Goal: Leave review/rating

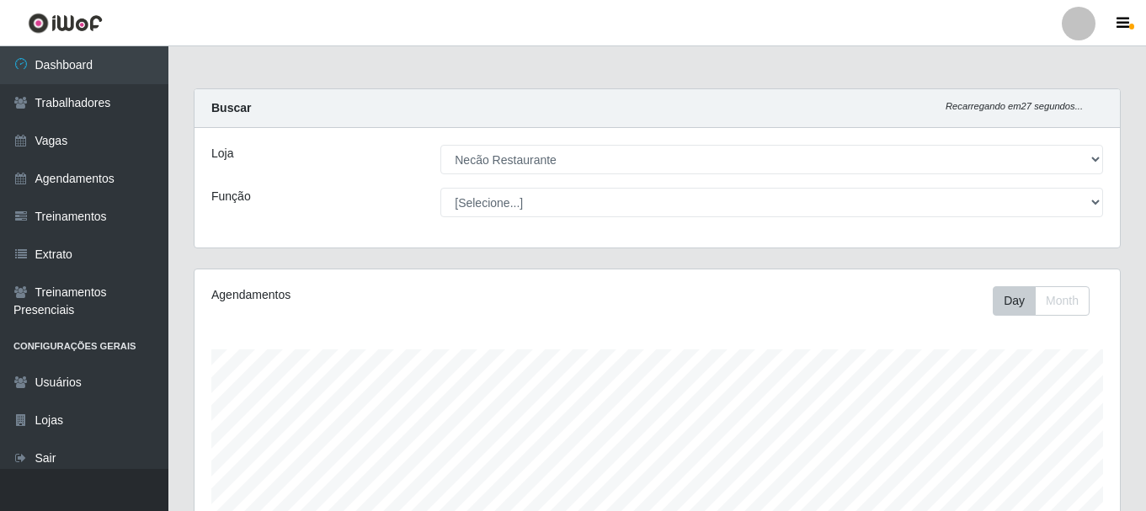
select select "334"
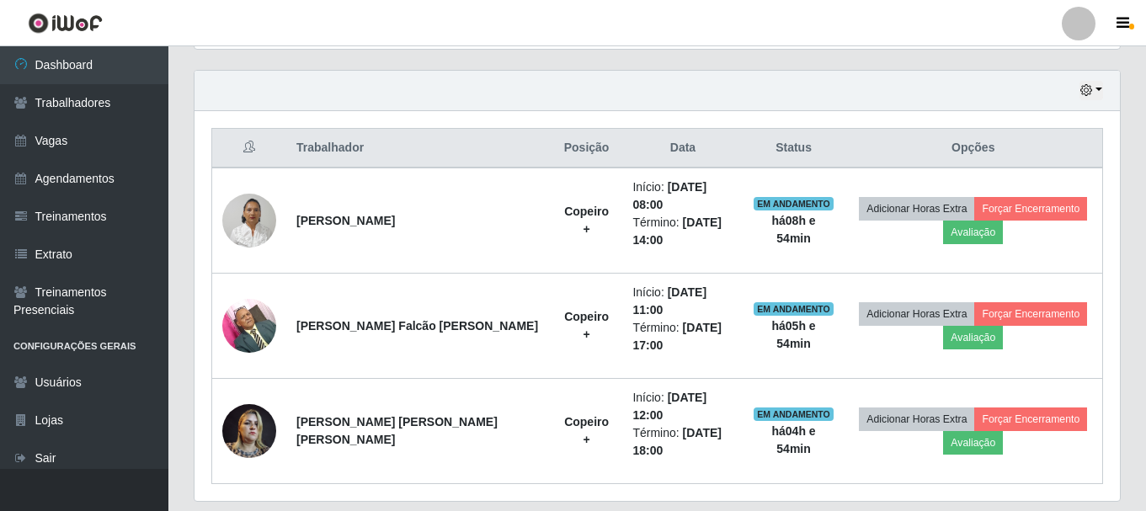
scroll to position [350, 926]
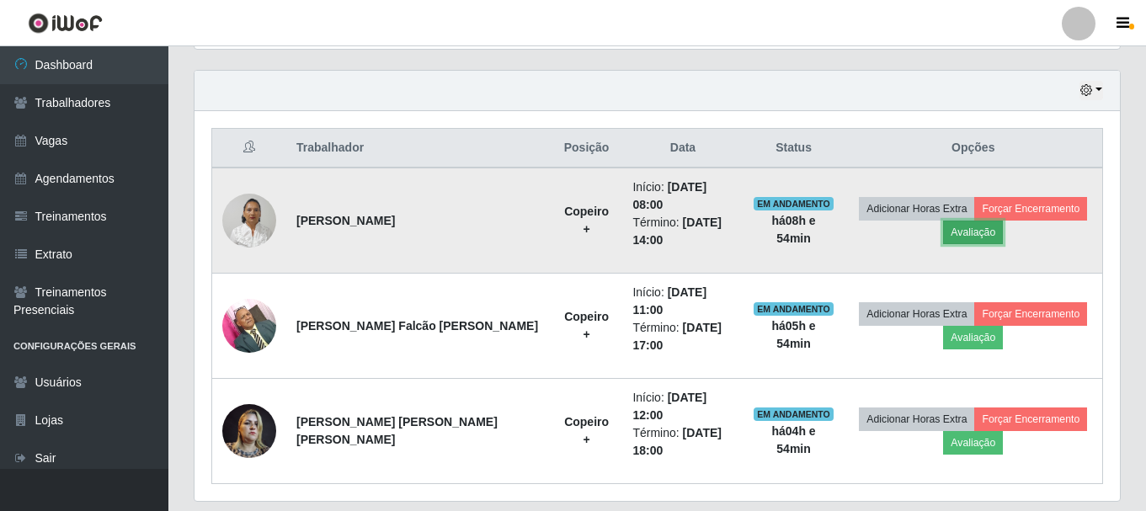
click at [948, 221] on button "Avaliação" at bounding box center [973, 233] width 60 height 24
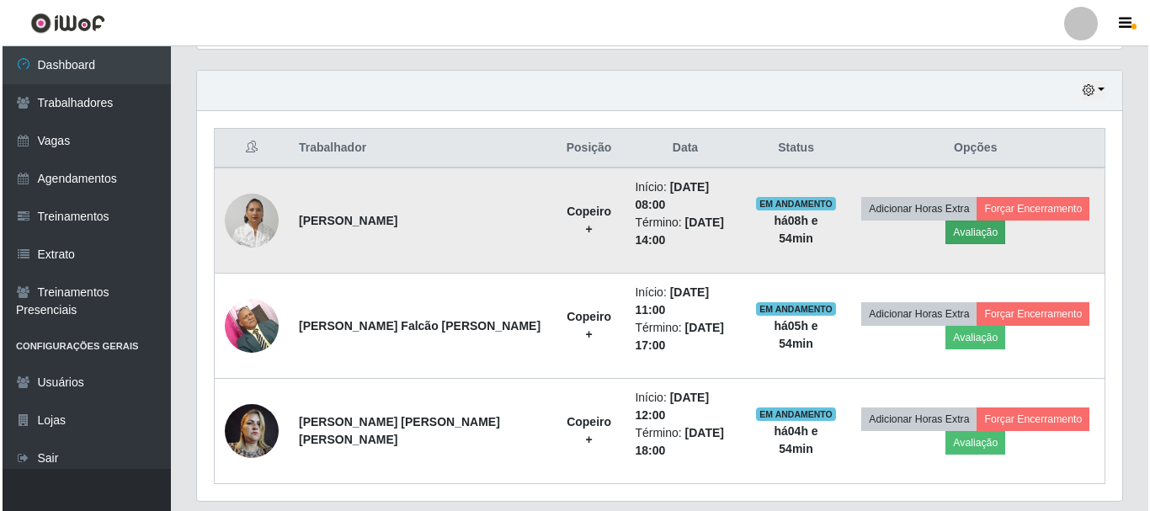
scroll to position [350, 917]
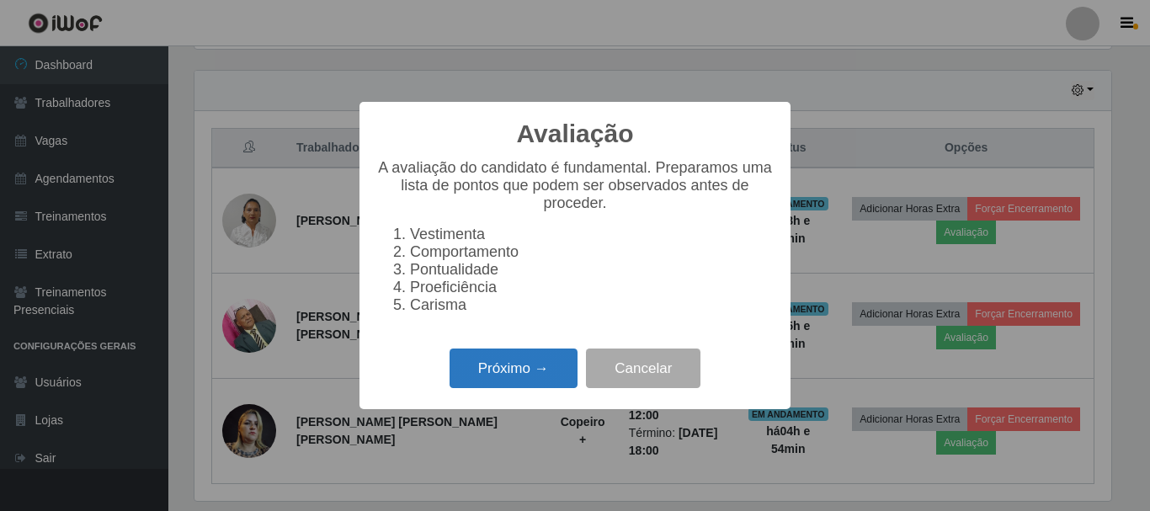
click at [546, 379] on button "Próximo →" at bounding box center [514, 369] width 128 height 40
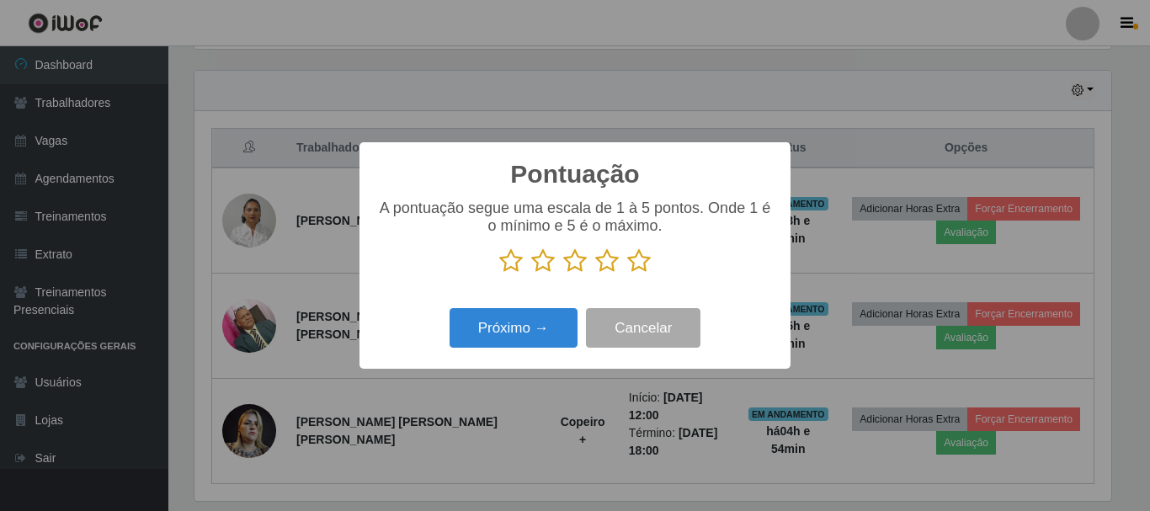
scroll to position [841846, 841278]
click at [514, 268] on icon at bounding box center [511, 260] width 24 height 25
click at [499, 274] on input "radio" at bounding box center [499, 274] width 0 height 0
click at [520, 336] on button "Próximo →" at bounding box center [514, 328] width 128 height 40
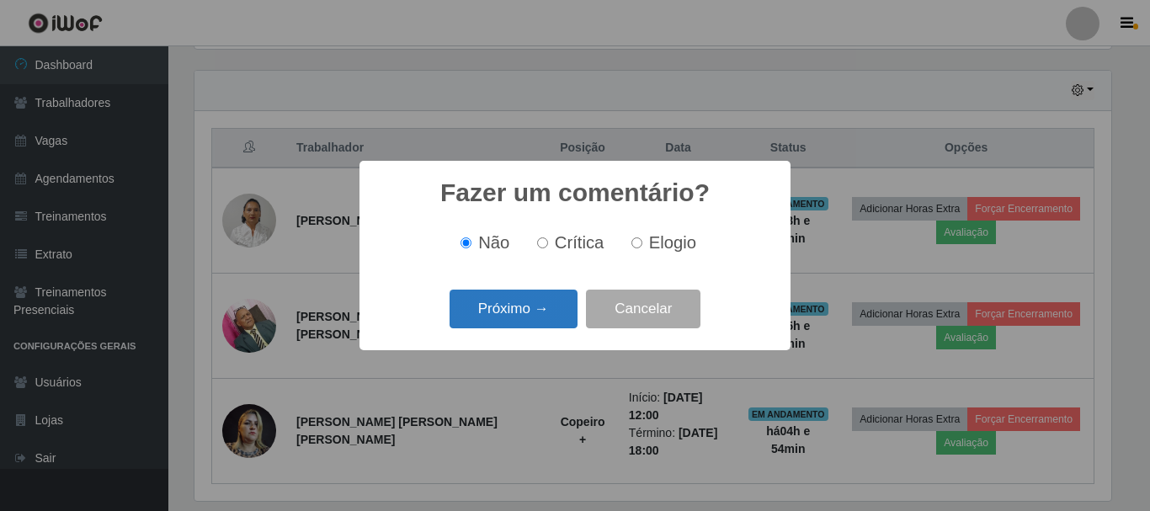
click at [526, 307] on button "Próximo →" at bounding box center [514, 310] width 128 height 40
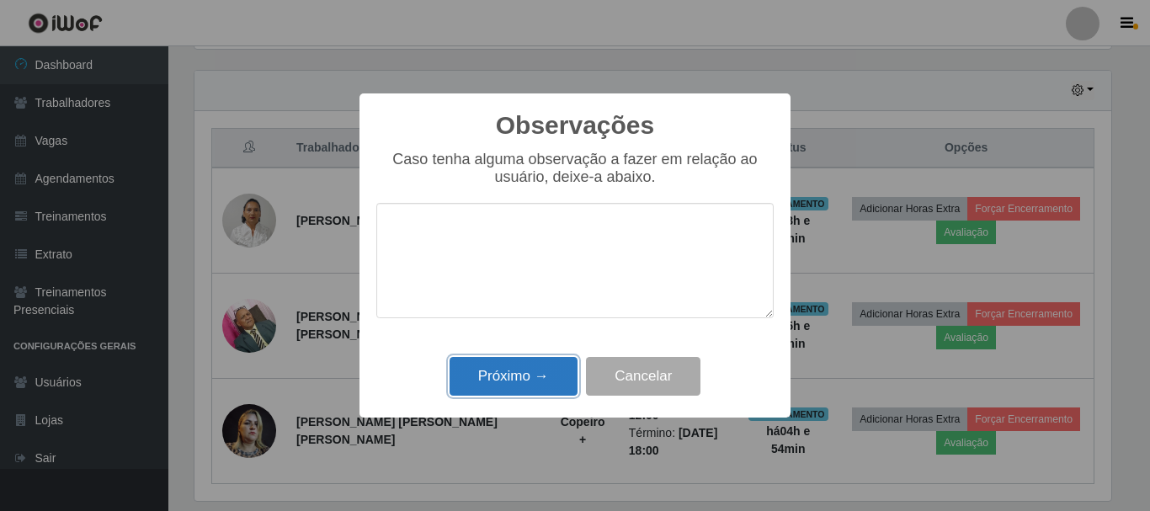
click at [520, 375] on button "Próximo →" at bounding box center [514, 377] width 128 height 40
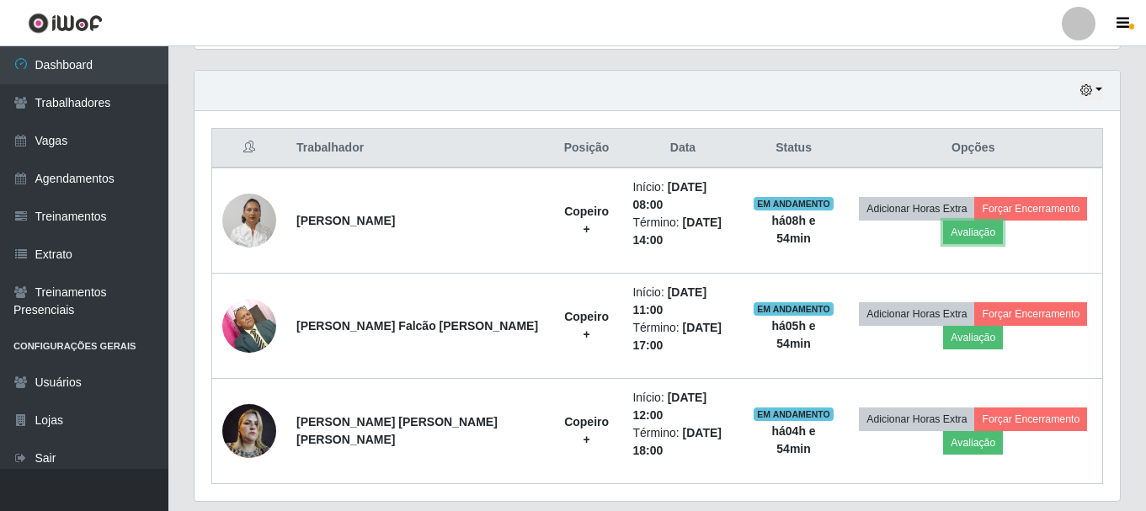
scroll to position [350, 926]
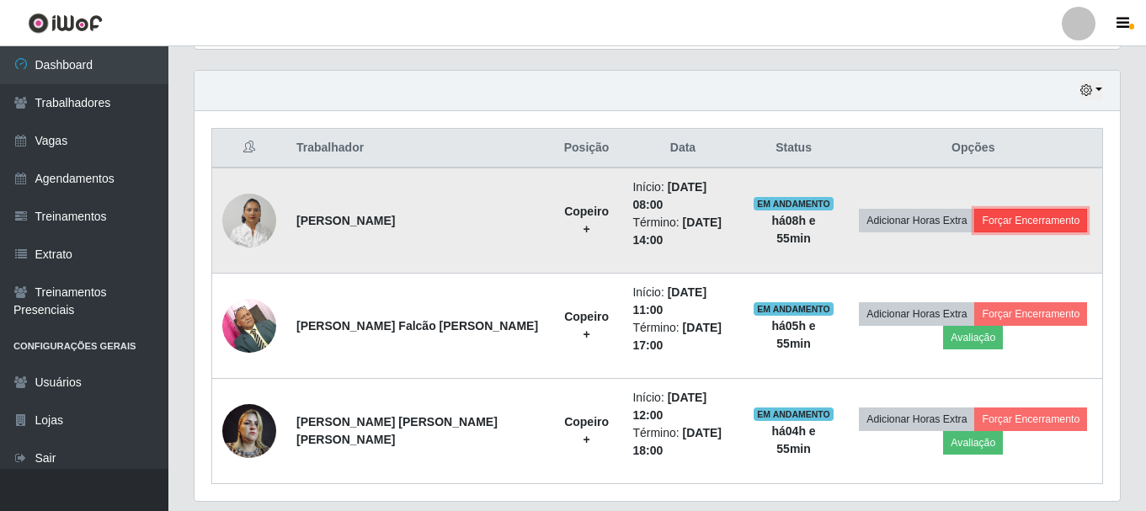
click at [1006, 212] on button "Forçar Encerramento" at bounding box center [1030, 221] width 113 height 24
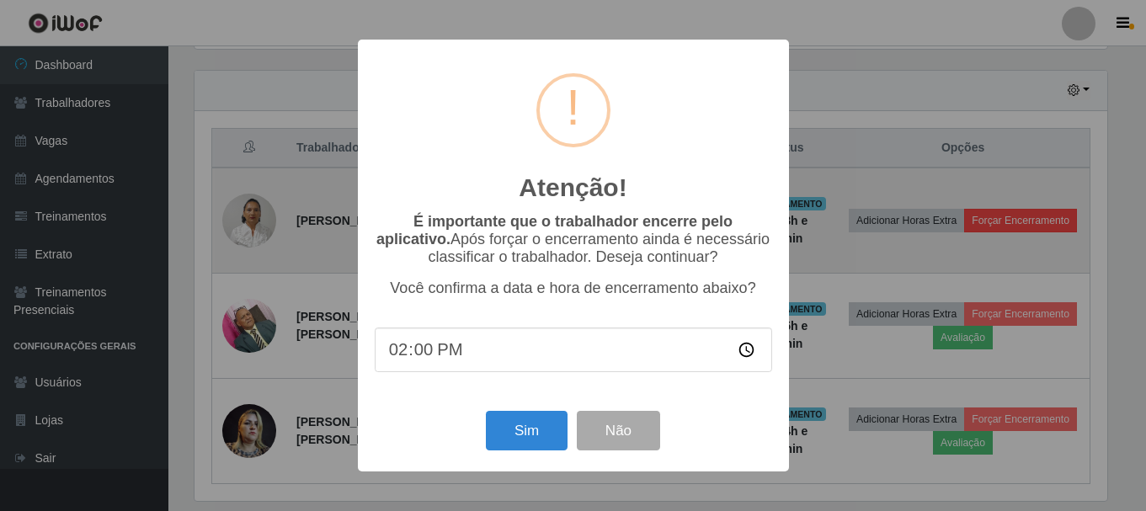
scroll to position [350, 917]
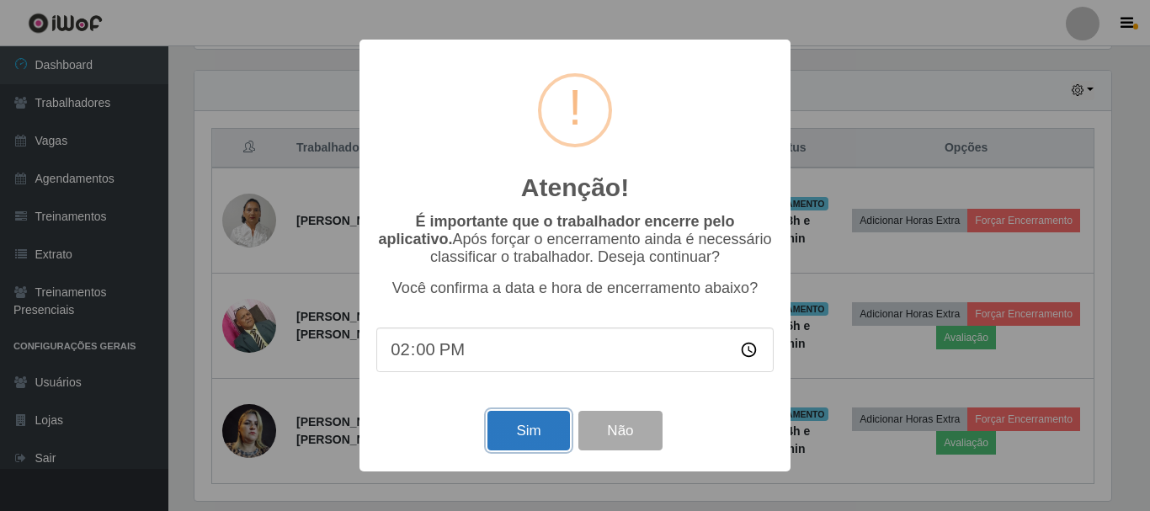
click at [506, 428] on button "Sim" at bounding box center [529, 431] width 82 height 40
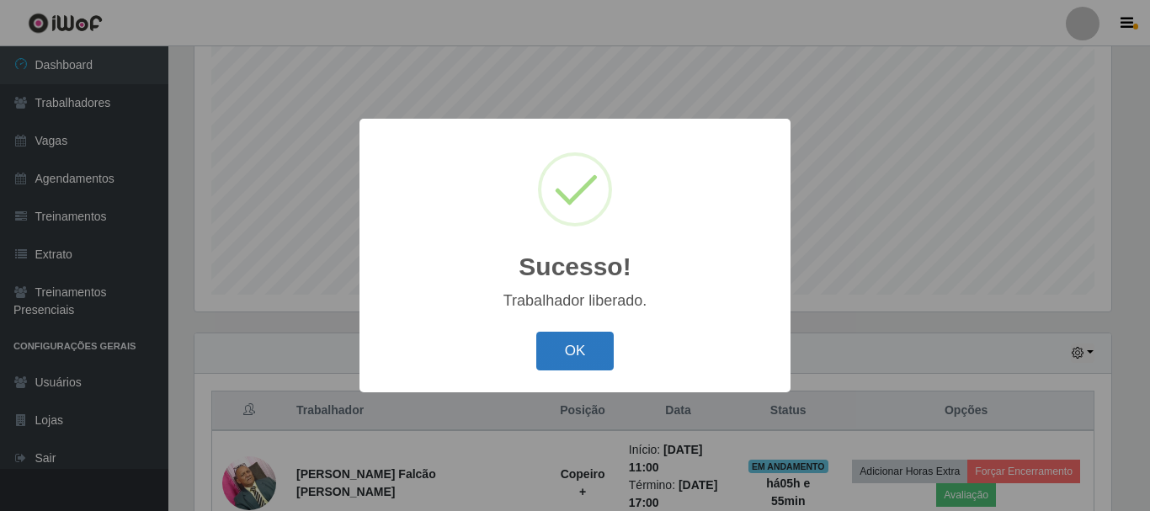
click at [584, 366] on button "OK" at bounding box center [575, 352] width 78 height 40
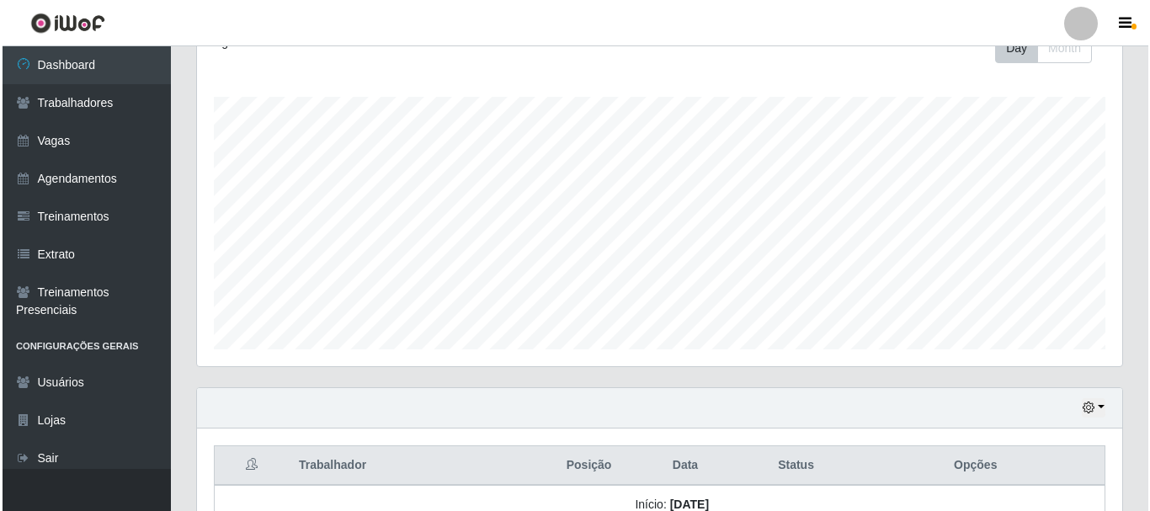
scroll to position [483, 0]
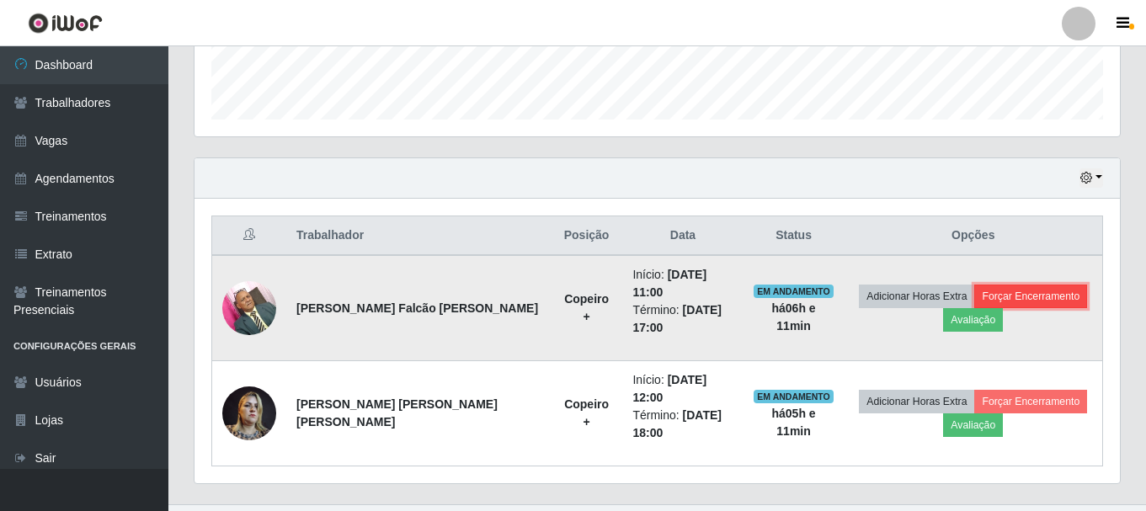
click at [1030, 285] on button "Forçar Encerramento" at bounding box center [1030, 297] width 113 height 24
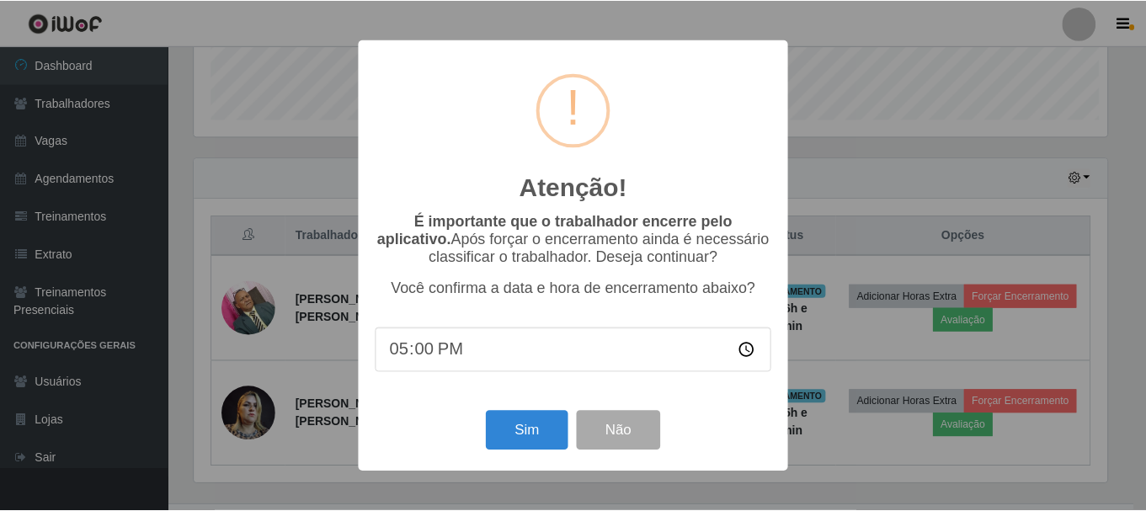
scroll to position [350, 917]
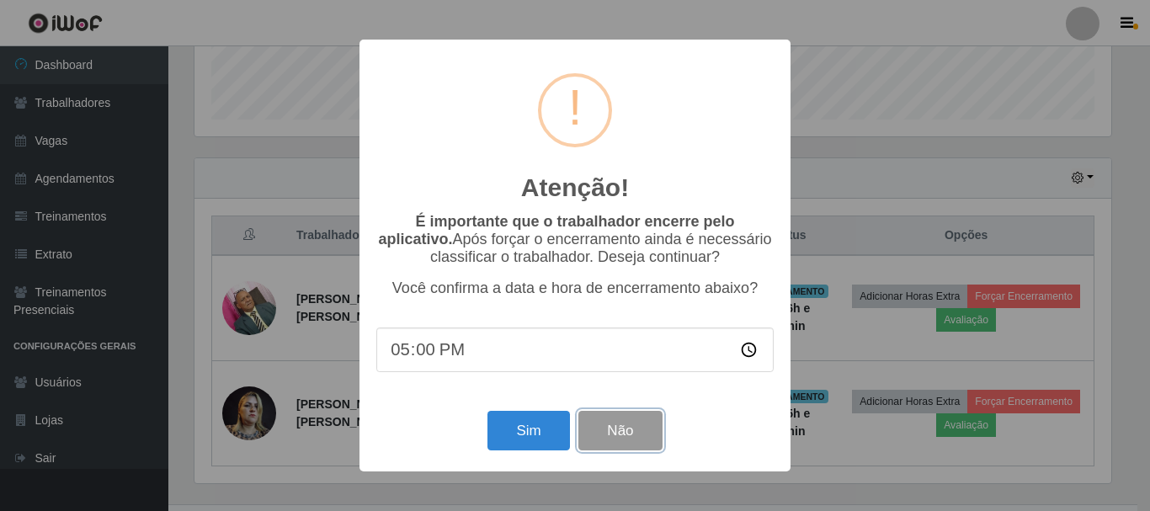
click at [619, 445] on button "Não" at bounding box center [620, 431] width 83 height 40
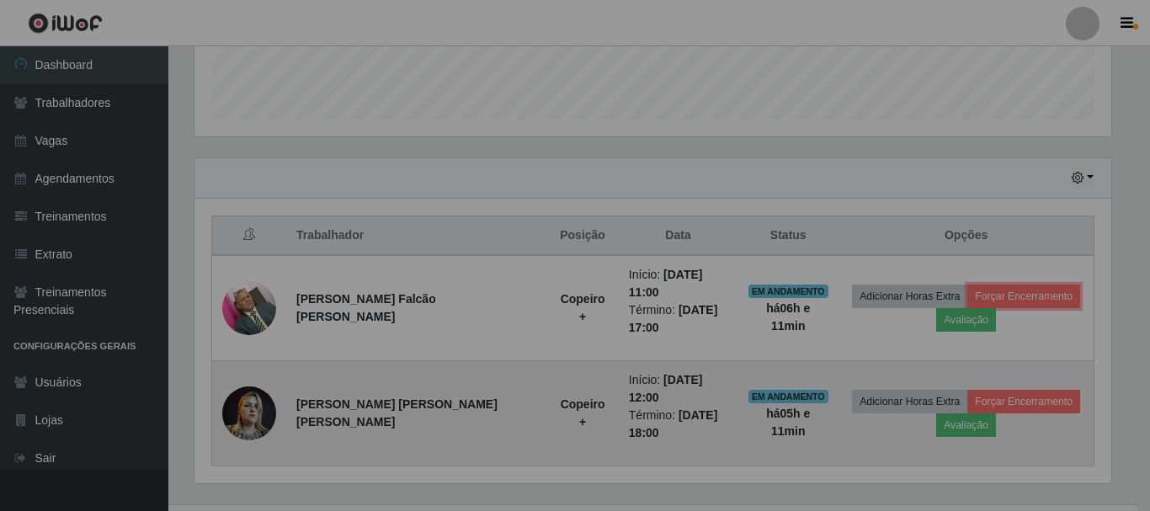
scroll to position [350, 926]
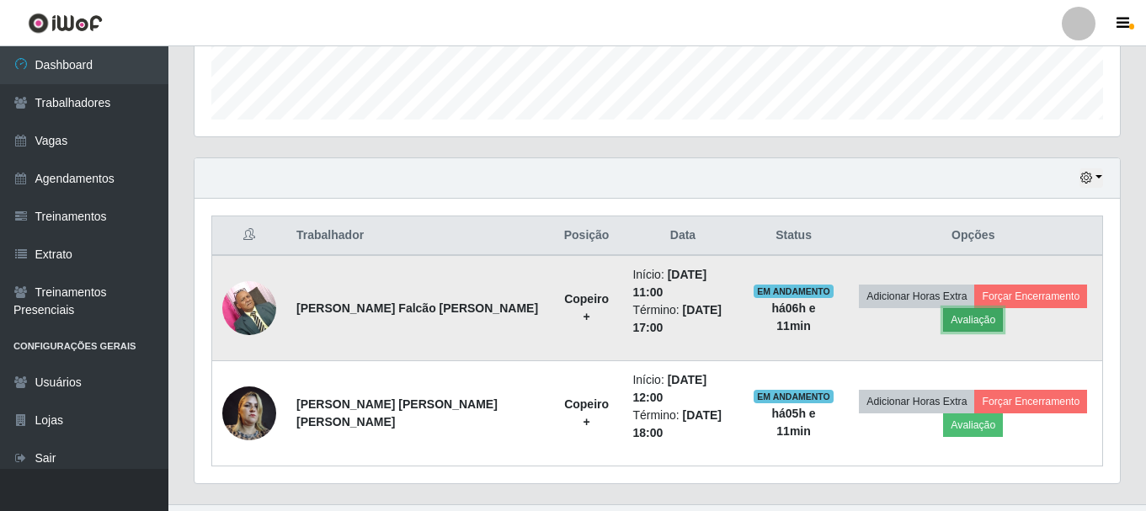
click at [969, 310] on button "Avaliação" at bounding box center [973, 320] width 60 height 24
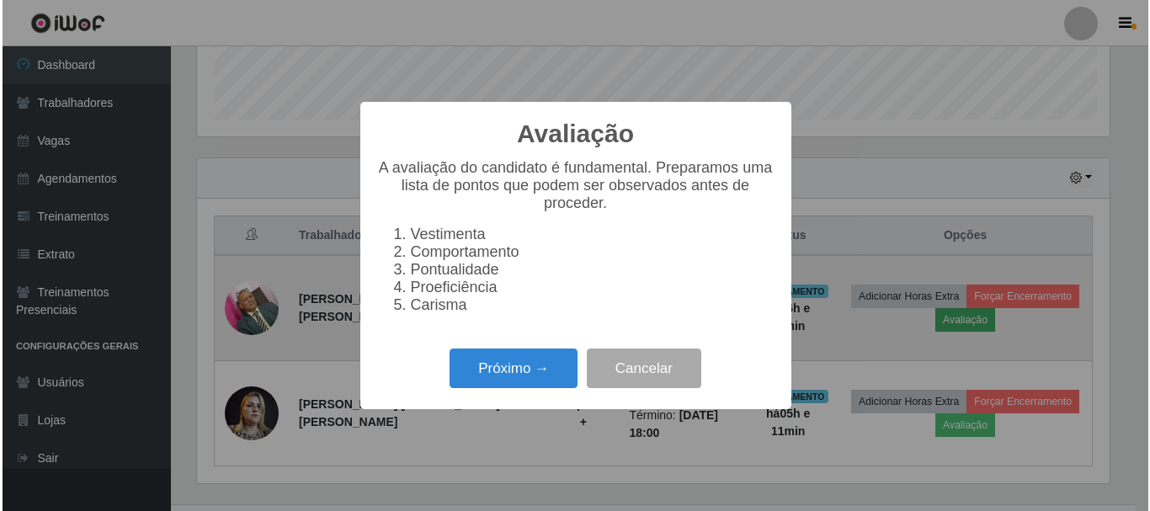
scroll to position [350, 917]
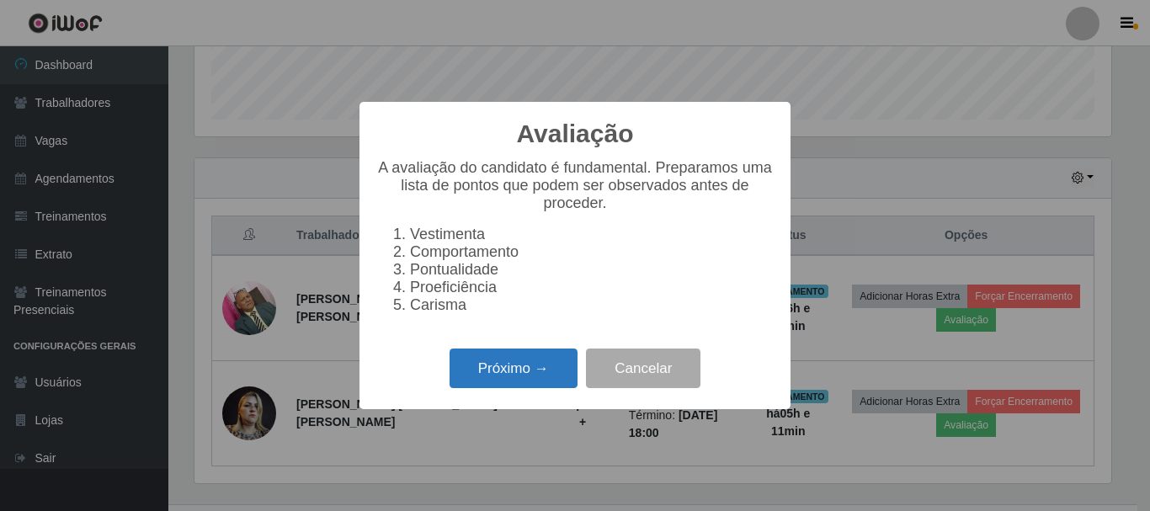
click at [478, 383] on button "Próximo →" at bounding box center [514, 369] width 128 height 40
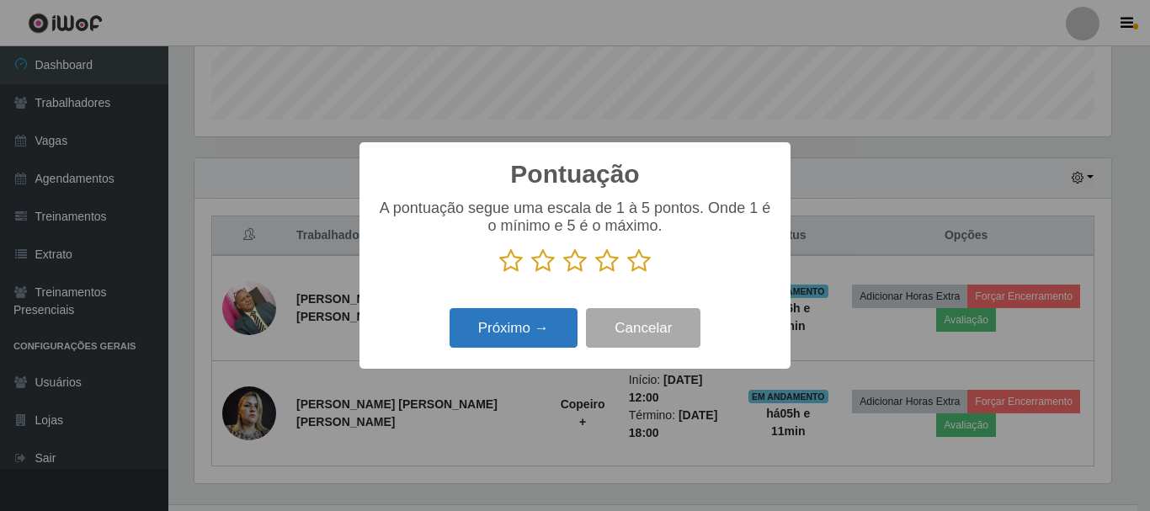
click at [546, 342] on button "Próximo →" at bounding box center [514, 328] width 128 height 40
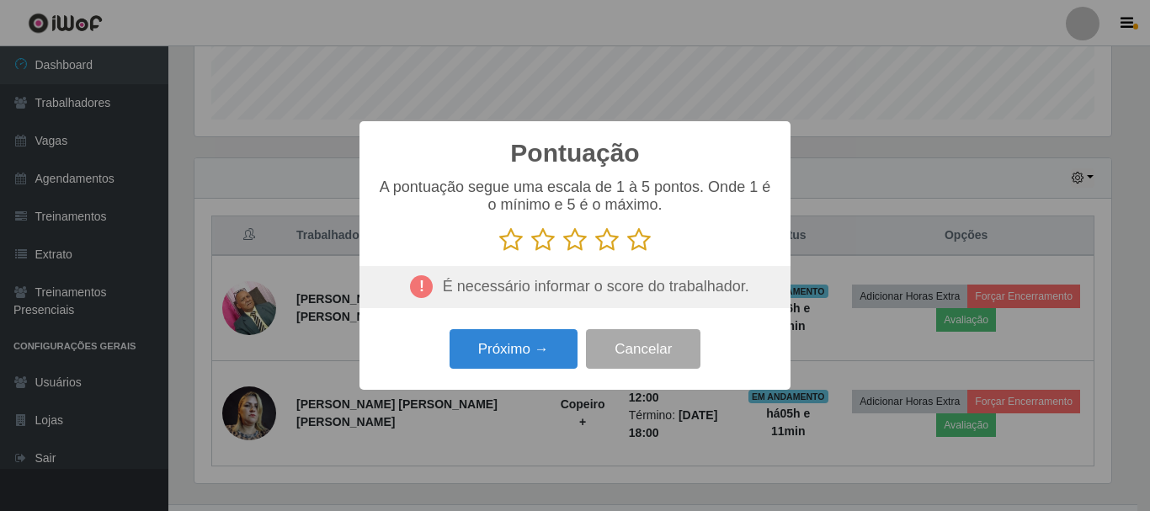
click at [628, 248] on icon at bounding box center [639, 239] width 24 height 25
click at [627, 253] on input "radio" at bounding box center [627, 253] width 0 height 0
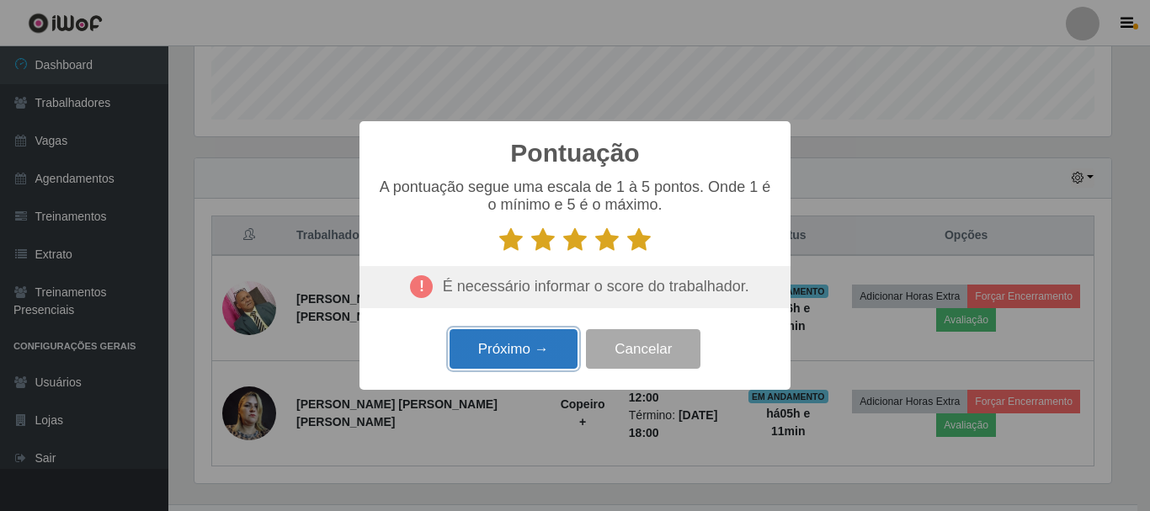
click at [489, 358] on button "Próximo →" at bounding box center [514, 349] width 128 height 40
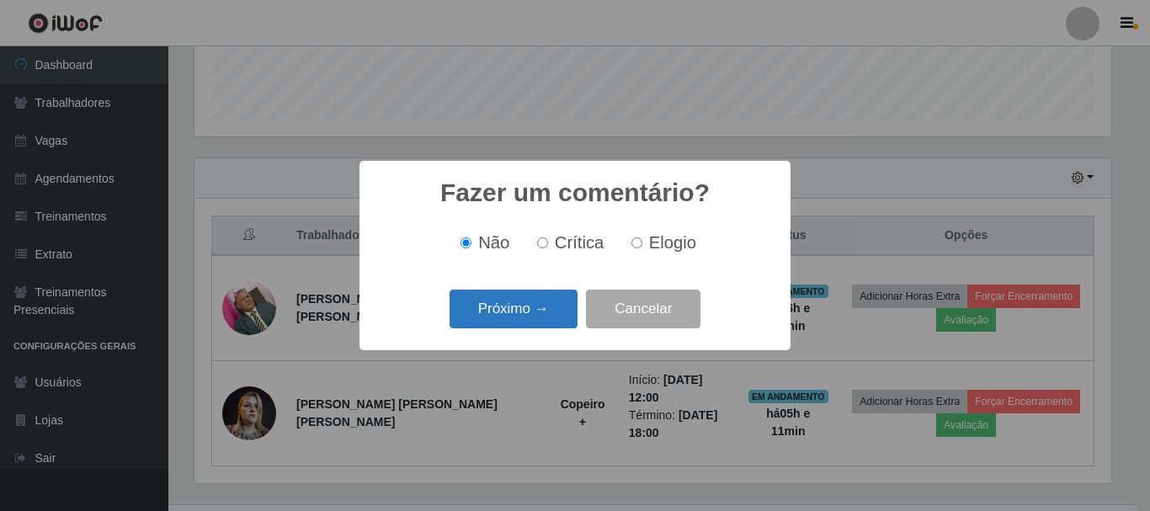
click at [529, 312] on button "Próximo →" at bounding box center [514, 310] width 128 height 40
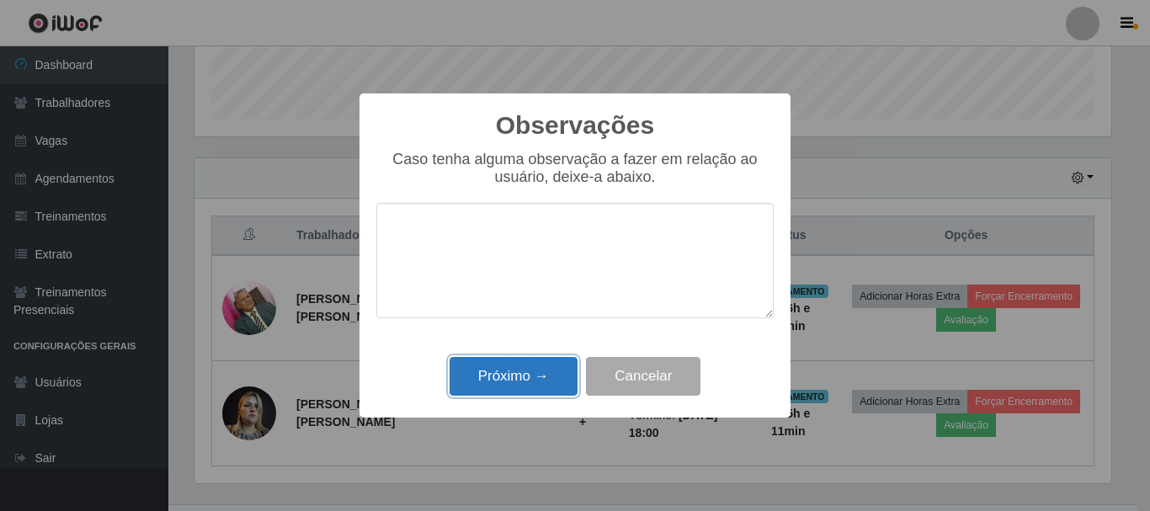
click at [523, 367] on button "Próximo →" at bounding box center [514, 377] width 128 height 40
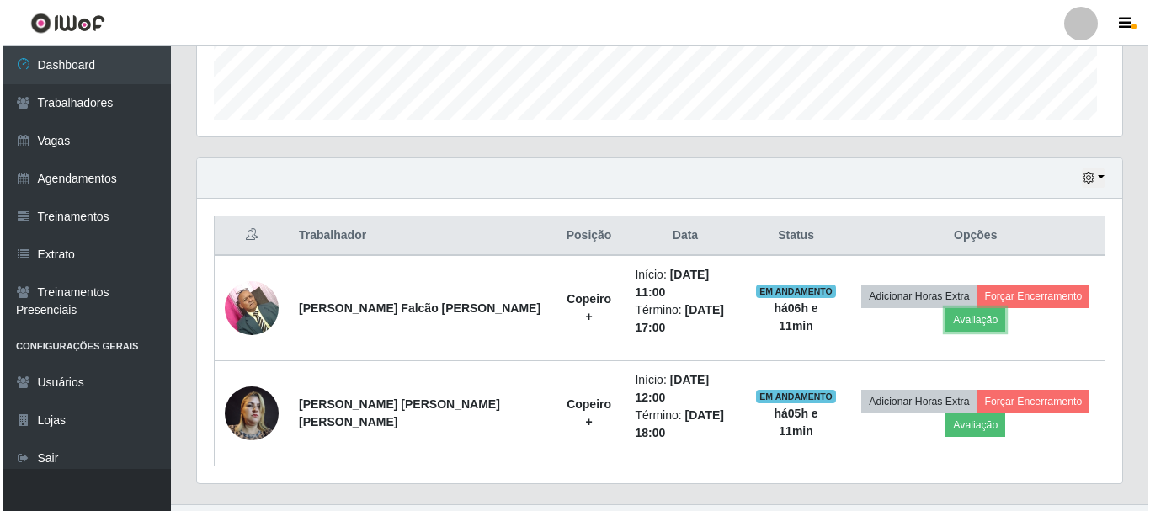
scroll to position [350, 926]
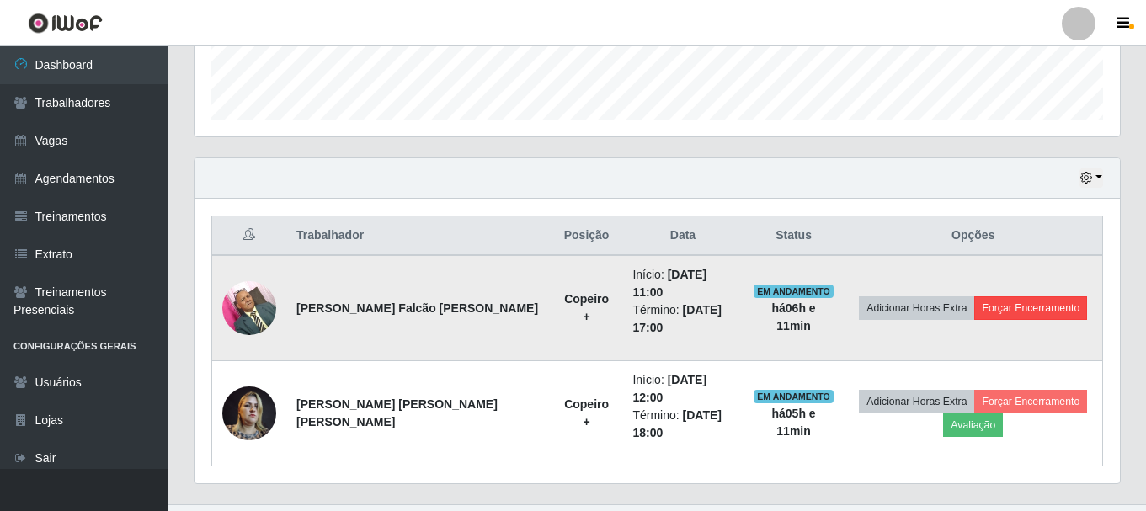
click at [1027, 283] on td "Adicionar Horas Extra Forçar Encerramento" at bounding box center [974, 308] width 259 height 106
click at [1022, 296] on button "Forçar Encerramento" at bounding box center [1030, 308] width 113 height 24
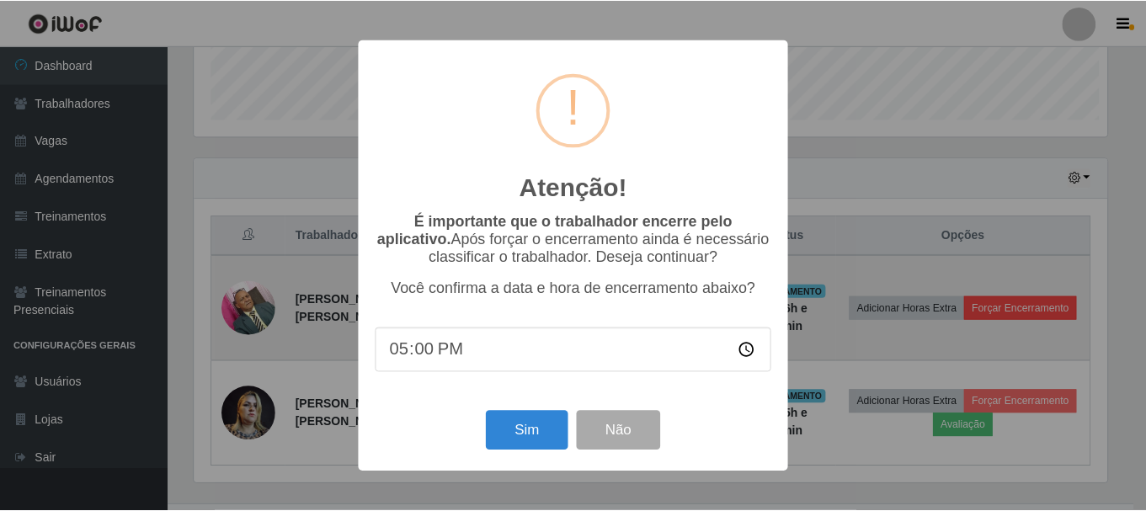
scroll to position [350, 917]
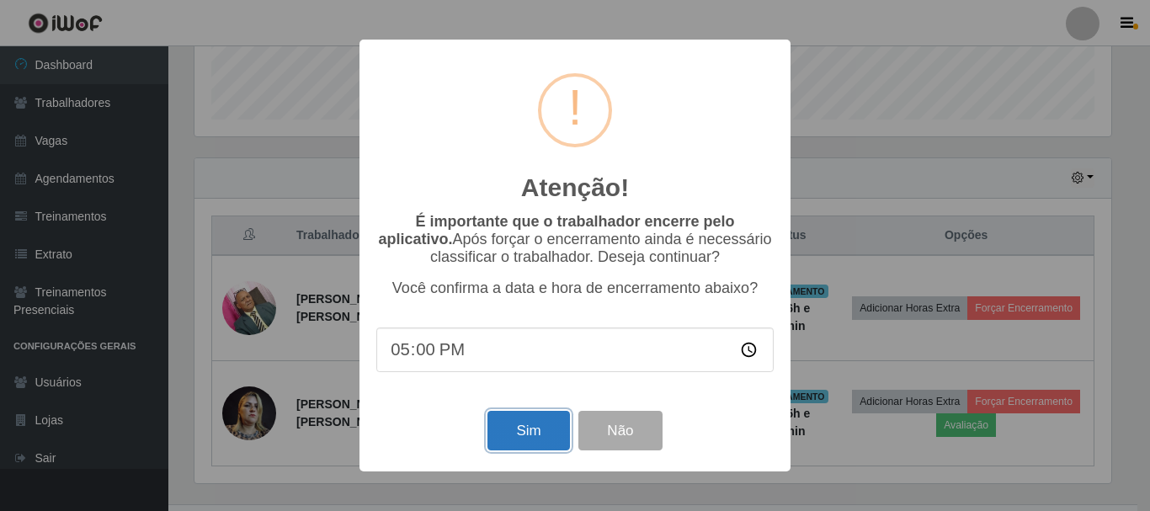
click at [538, 434] on button "Sim" at bounding box center [529, 431] width 82 height 40
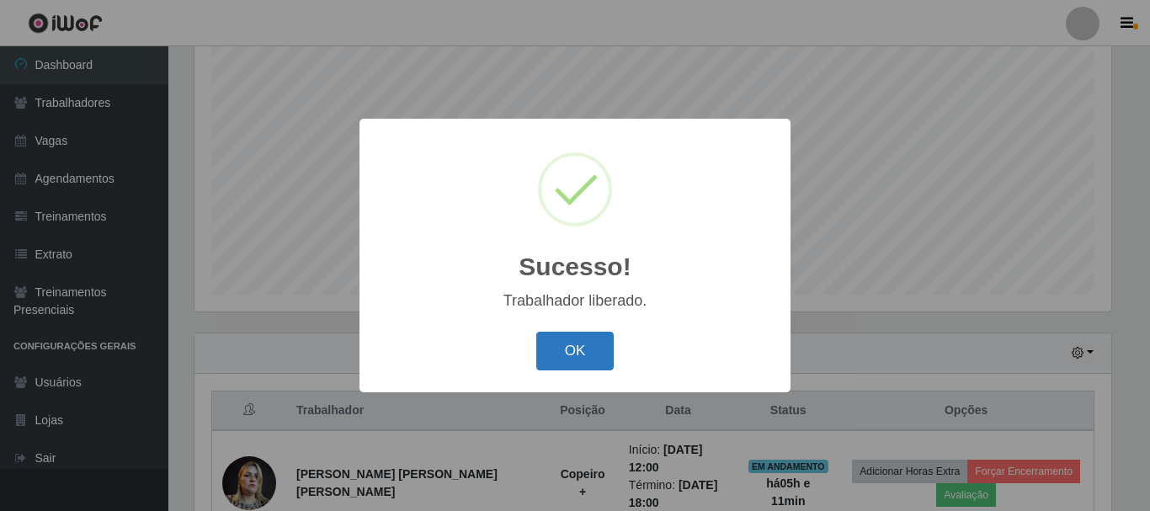
click at [589, 361] on button "OK" at bounding box center [575, 352] width 78 height 40
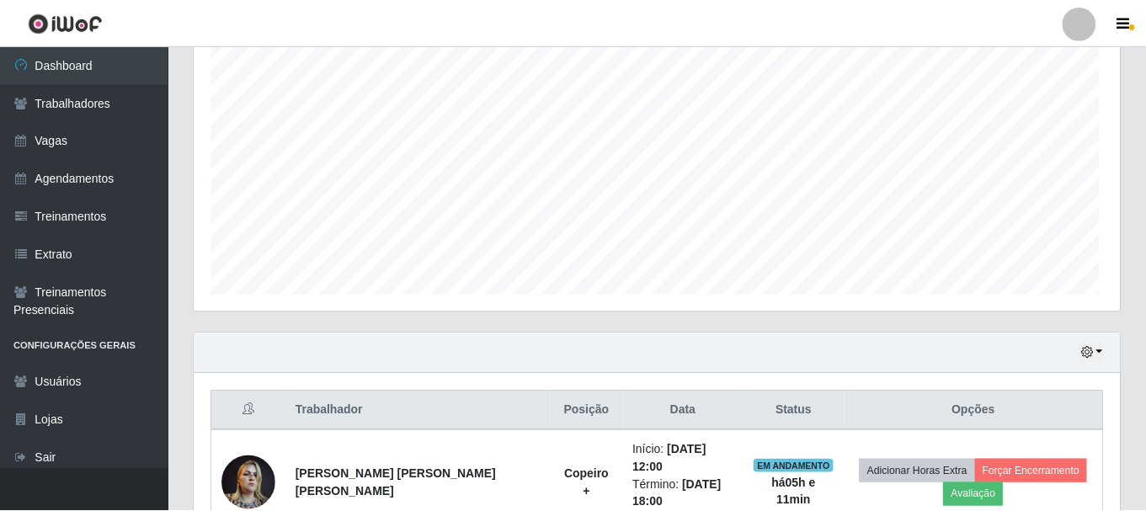
scroll to position [350, 926]
